Goal: Information Seeking & Learning: Learn about a topic

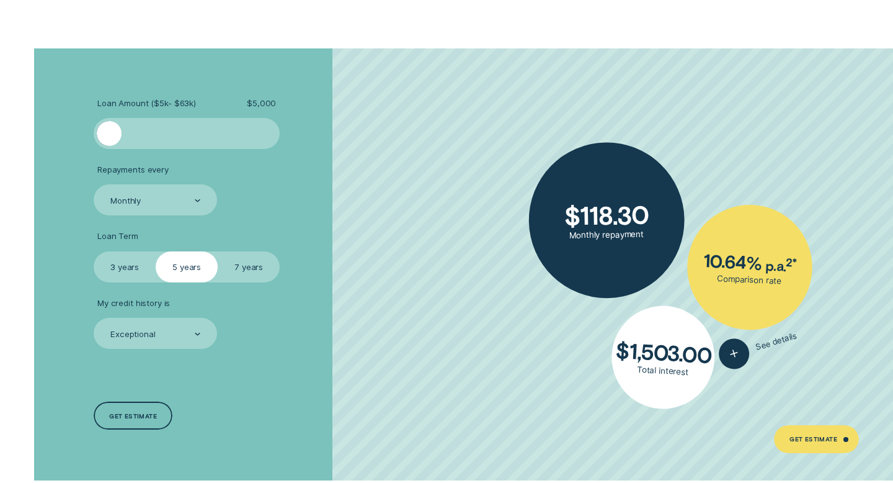
scroll to position [2183, 0]
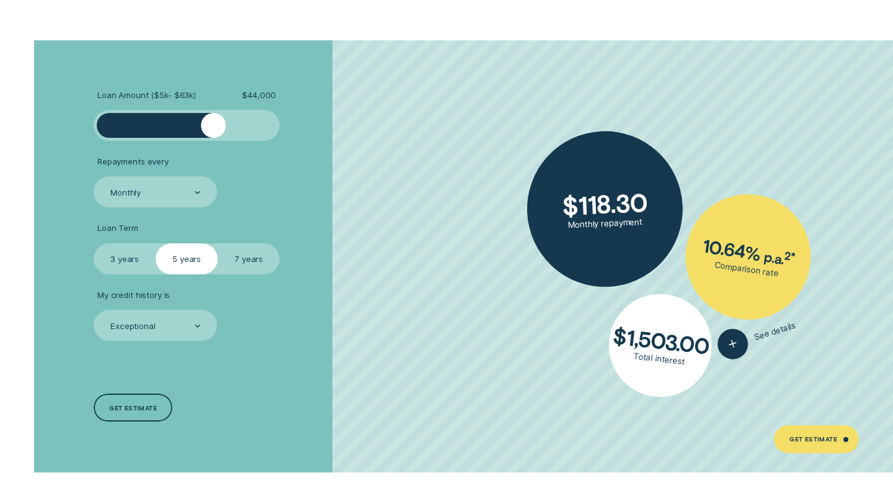
drag, startPoint x: 114, startPoint y: 123, endPoint x: 215, endPoint y: 127, distance: 100.6
click at [215, 127] on div at bounding box center [213, 125] width 25 height 25
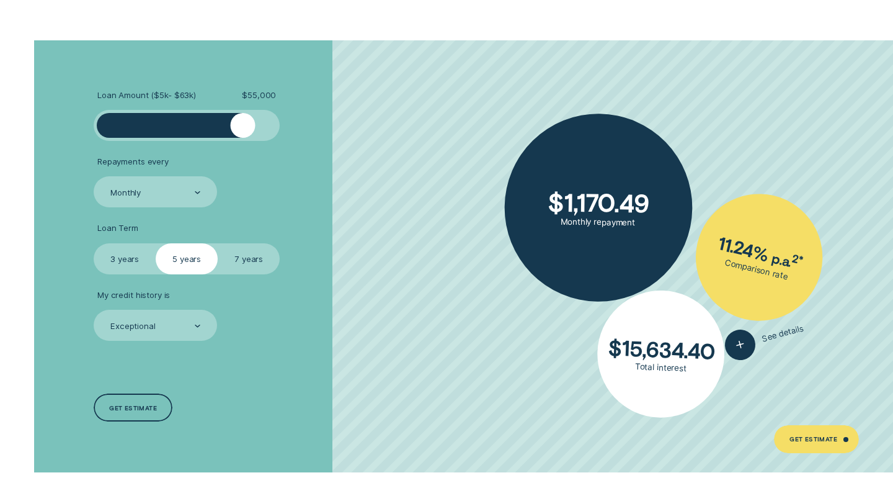
drag, startPoint x: 215, startPoint y: 127, endPoint x: 241, endPoint y: 130, distance: 26.8
click at [241, 130] on div at bounding box center [243, 125] width 25 height 25
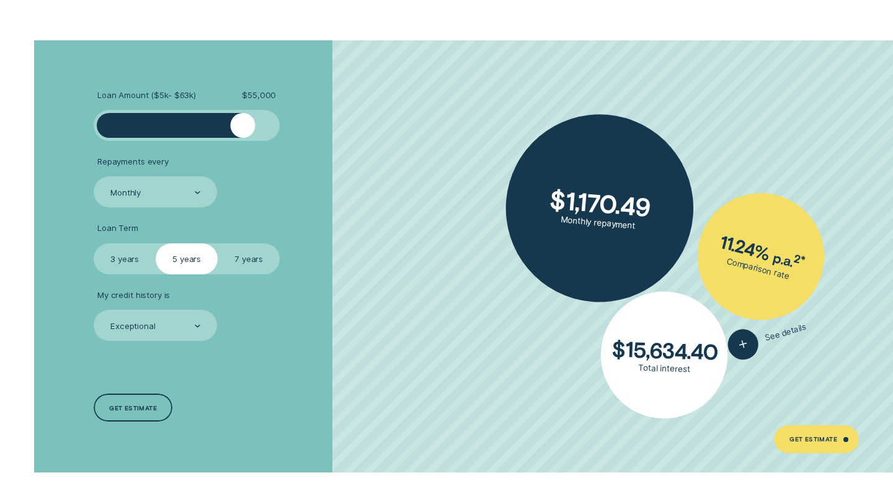
click at [243, 130] on div at bounding box center [243, 125] width 25 height 25
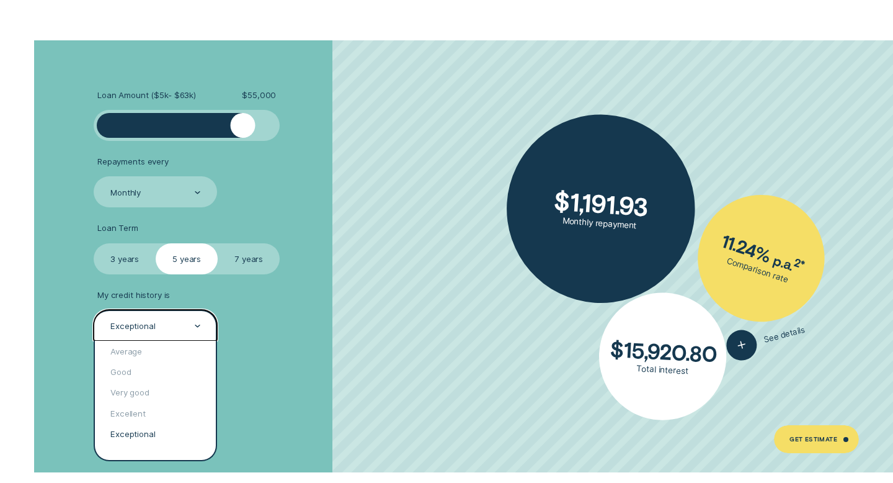
click at [203, 328] on div "Exceptional" at bounding box center [155, 324] width 123 height 31
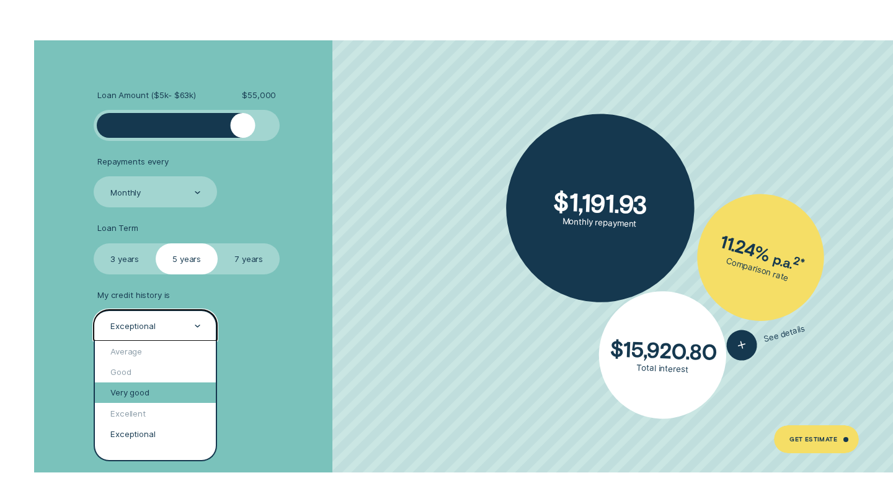
click at [165, 391] on div "Very good" at bounding box center [155, 392] width 121 height 20
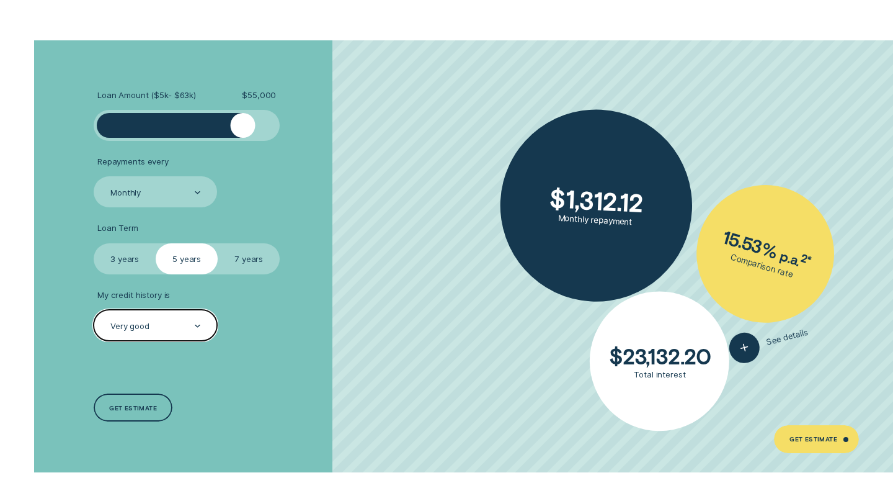
click at [207, 324] on div "Very good" at bounding box center [155, 324] width 123 height 31
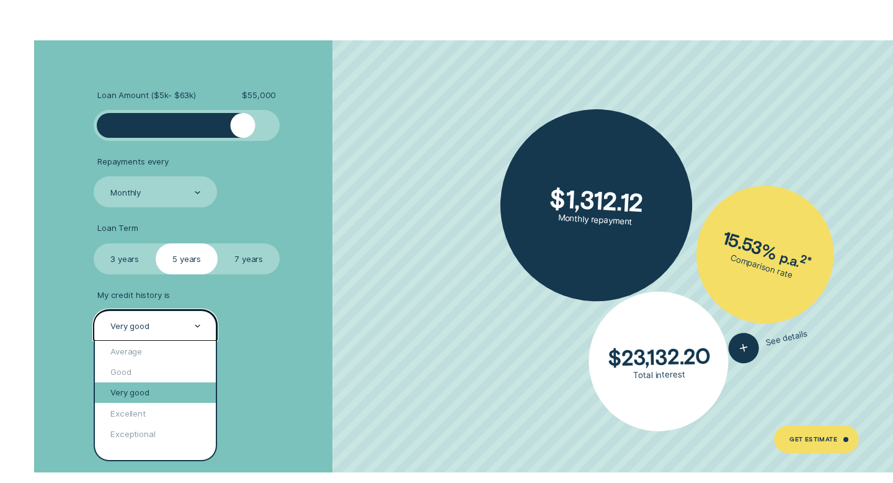
click at [178, 391] on div "Very good" at bounding box center [155, 392] width 121 height 20
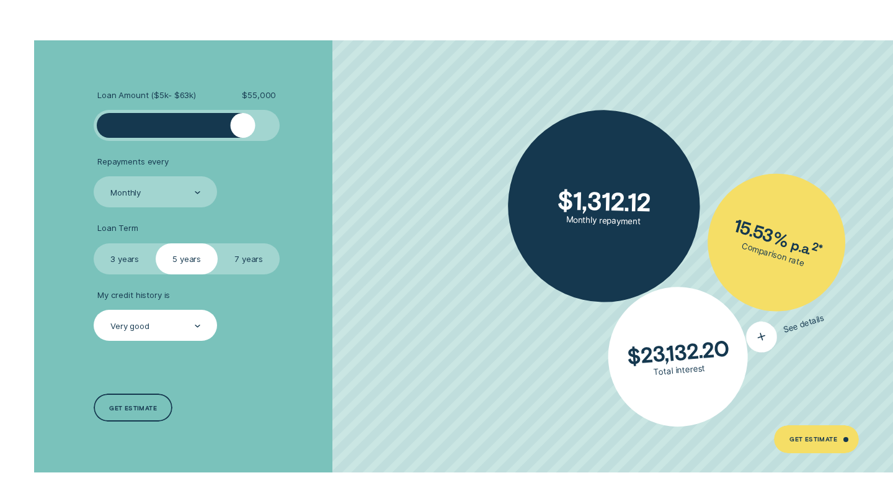
click at [776, 336] on div "button" at bounding box center [761, 336] width 39 height 39
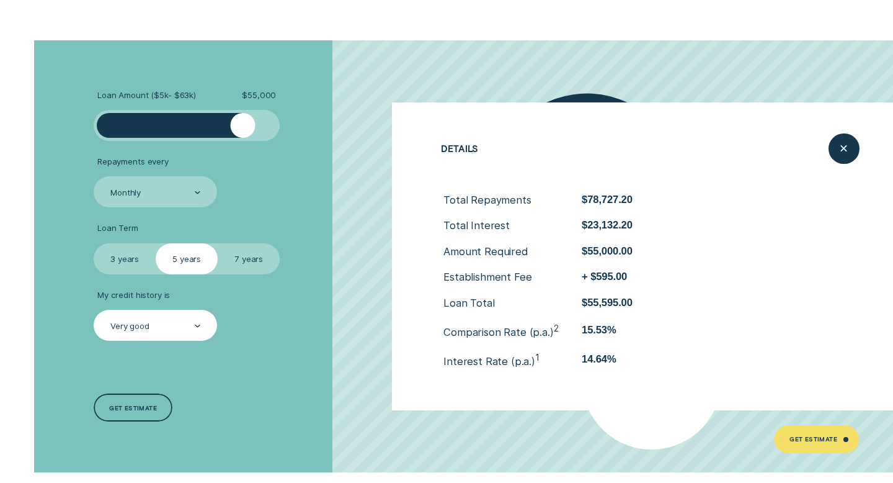
click at [330, 367] on div "Loan Amount ( $5k - $63k ) $ 55,000 Repayments every Monthly Loan Term Select L…" at bounding box center [238, 256] width 298 height 432
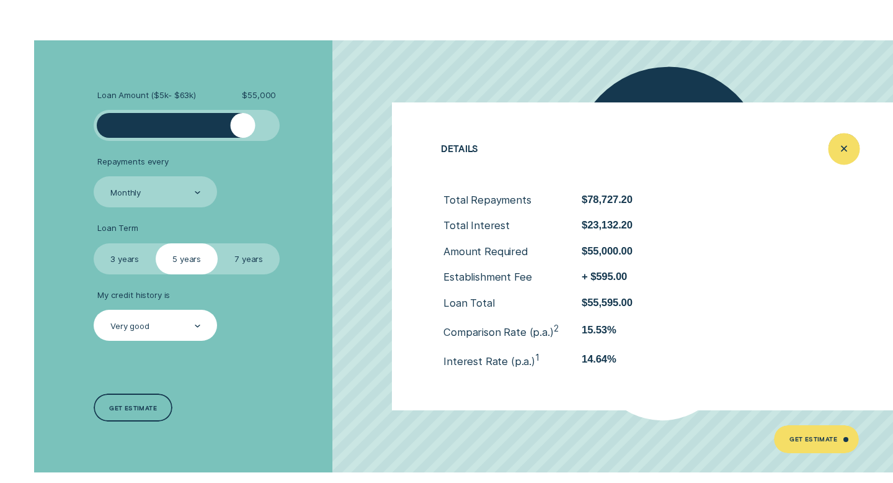
click at [850, 148] on icon "Close loan details" at bounding box center [844, 148] width 16 height 19
